Goal: Task Accomplishment & Management: Manage account settings

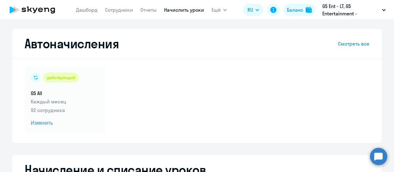
select select "10"
click at [39, 120] on span "Изменить" at bounding box center [65, 122] width 68 height 7
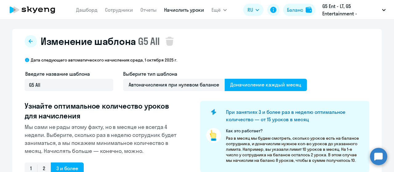
select select "10"
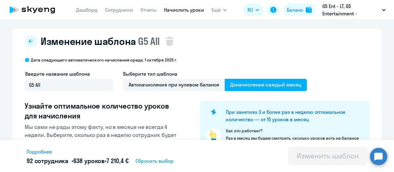
scroll to position [123, 0]
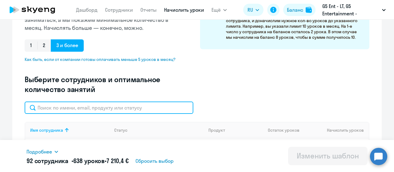
click at [80, 110] on input "text" at bounding box center [109, 107] width 169 height 12
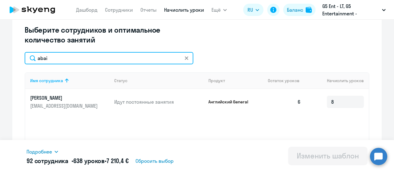
scroll to position [184, 0]
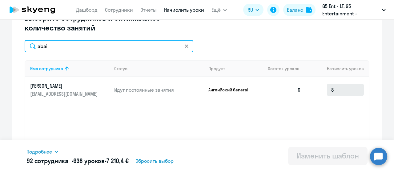
type input "abai"
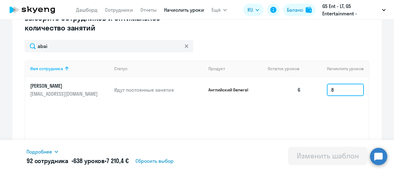
drag, startPoint x: 343, startPoint y: 92, endPoint x: 316, endPoint y: 89, distance: 26.9
click at [316, 89] on td "8" at bounding box center [337, 90] width 63 height 26
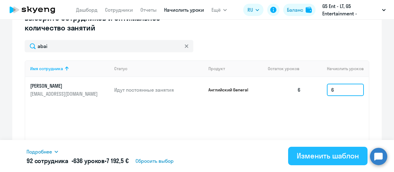
type input "6"
click at [334, 153] on div "Изменить шаблон" at bounding box center [327, 156] width 62 height 10
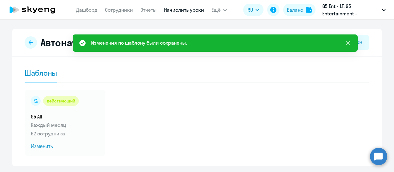
click at [348, 45] on icon at bounding box center [347, 42] width 7 height 7
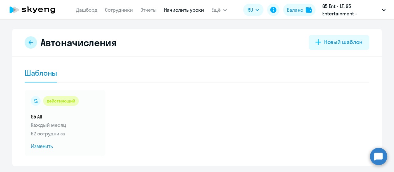
click at [32, 43] on button at bounding box center [31, 42] width 12 height 12
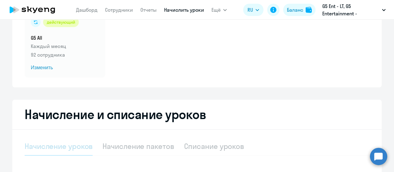
select select "10"
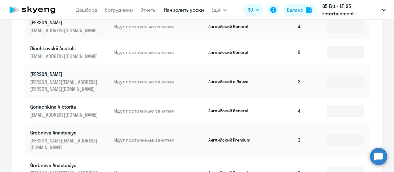
scroll to position [369, 0]
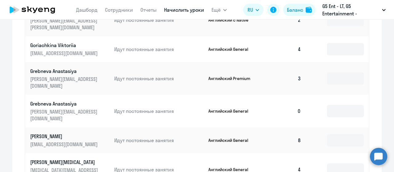
click at [43, 133] on p "[PERSON_NAME]" at bounding box center [64, 136] width 69 height 7
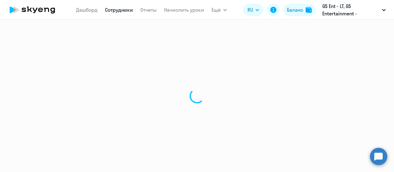
select select "english"
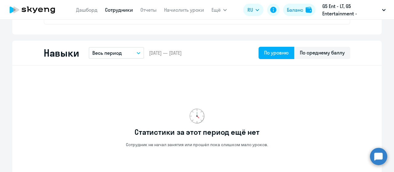
scroll to position [184, 0]
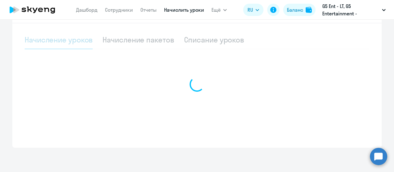
scroll to position [162, 0]
select select "10"
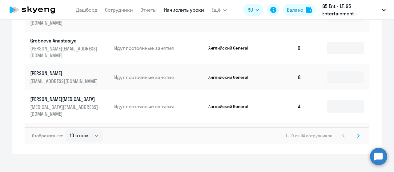
scroll to position [433, 0]
